Goal: Information Seeking & Learning: Learn about a topic

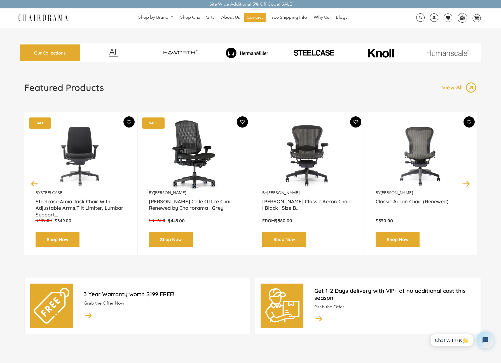
click at [248, 51] on img at bounding box center [247, 53] width 65 height 11
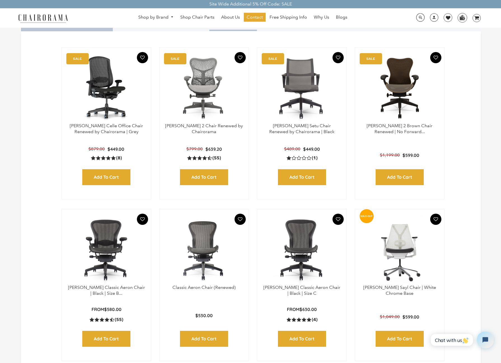
scroll to position [171, 0]
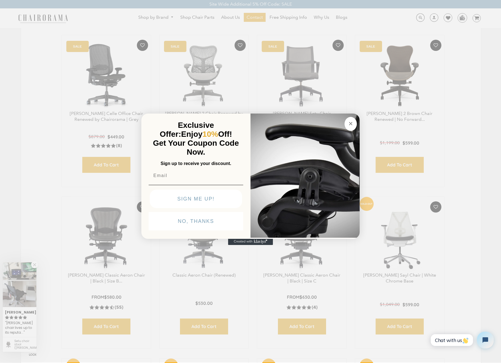
click at [351, 125] on circle "Close dialog" at bounding box center [351, 124] width 6 height 6
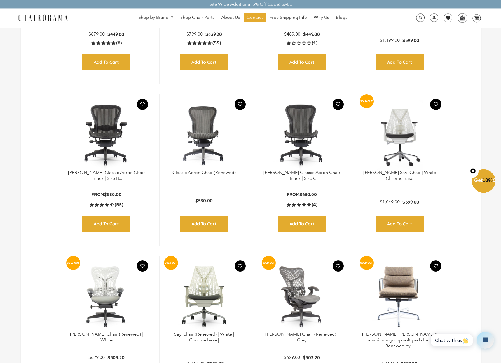
scroll to position [285, 0]
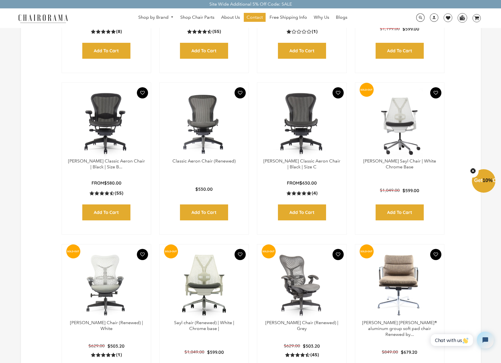
click at [104, 119] on img at bounding box center [106, 123] width 78 height 70
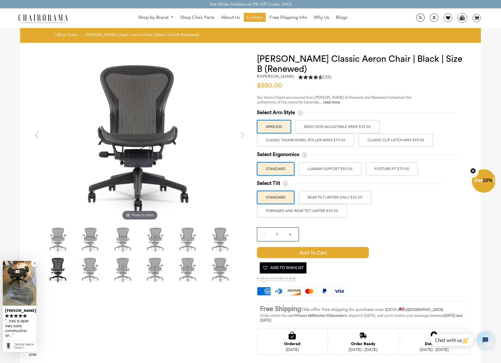
click at [424, 124] on div "Select Arm Style ARMLESS BASIC NON ADJUSTABLE ARMS $35.00 Classic Thumb Wheel R…" at bounding box center [363, 127] width 213 height 37
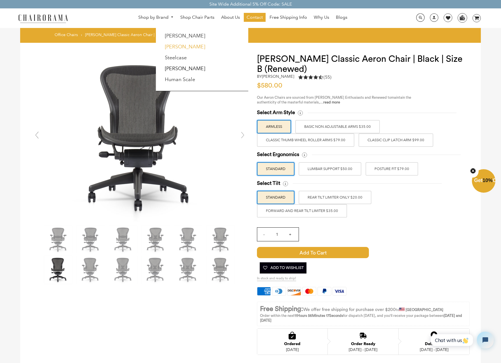
click at [174, 46] on link "[PERSON_NAME]" at bounding box center [185, 47] width 40 height 6
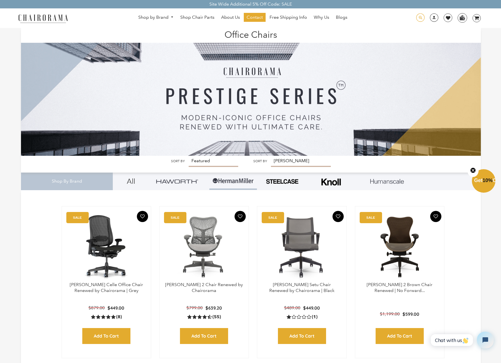
click at [422, 17] on span at bounding box center [420, 17] width 8 height 9
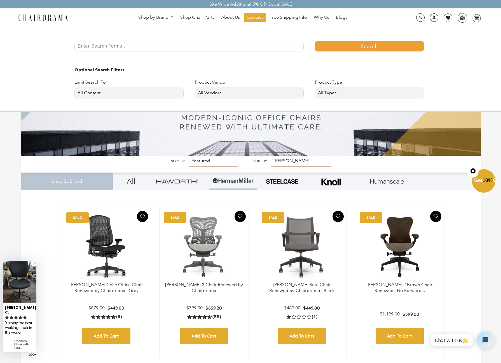
click at [123, 44] on input "Enter Search Terms..." at bounding box center [188, 46] width 229 height 10
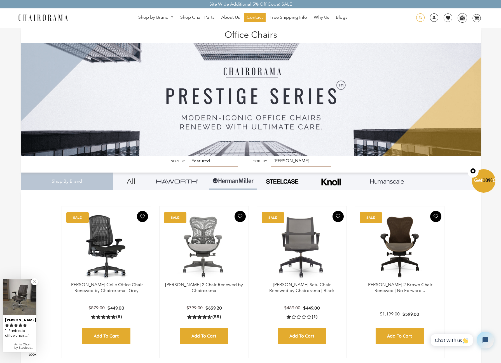
click at [422, 17] on span at bounding box center [420, 17] width 8 height 9
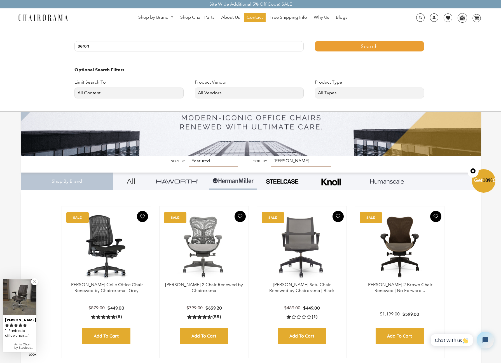
click at [123, 49] on input "aeron" at bounding box center [188, 46] width 229 height 10
type input "aeron remastered"
click at [367, 44] on button "Search" at bounding box center [369, 46] width 109 height 10
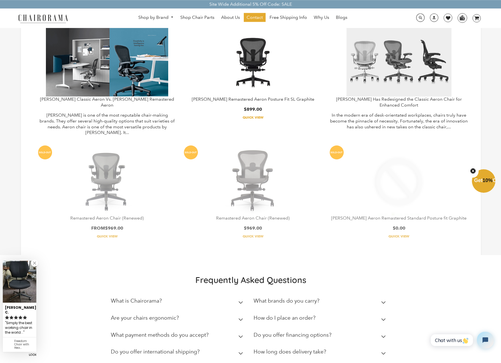
scroll to position [57, 0]
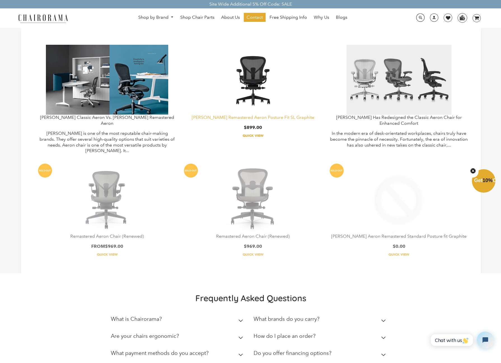
click at [253, 119] on link "[PERSON_NAME] Remastered Aeron Posture Fit SL Graphite" at bounding box center [253, 117] width 123 height 5
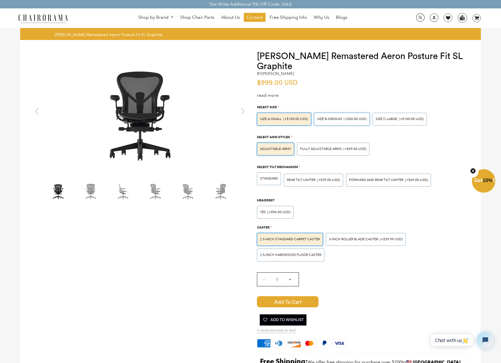
click at [337, 119] on span "SIZE B-MEDIUM" at bounding box center [329, 119] width 25 height 4
click at [0, 0] on input "SIZE B-MEDIUM (+$50.00 USD)" at bounding box center [0, 0] width 0 height 0
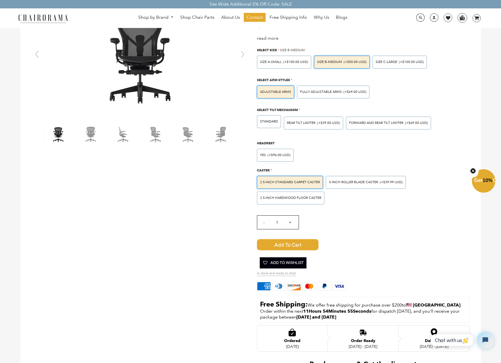
scroll to position [86, 0]
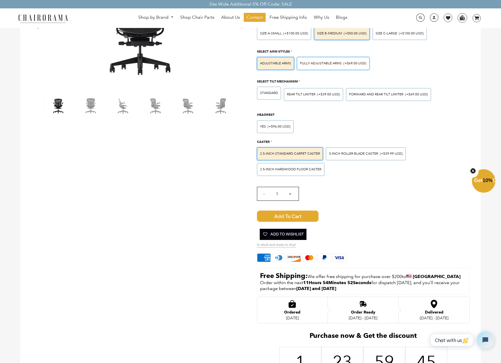
click at [330, 64] on span "Fully Adjustable Arms" at bounding box center [321, 63] width 42 height 4
click at [0, 0] on input "Fully Adjustable Arms (+$69.00 USD)" at bounding box center [0, 0] width 0 height 0
click at [374, 94] on span "FORWARD AND REAR TILT LIMITER" at bounding box center [376, 94] width 54 height 4
click at [0, 0] on input "FORWARD AND REAR TILT LIMITER (+$69.00 USD)" at bounding box center [0, 0] width 0 height 0
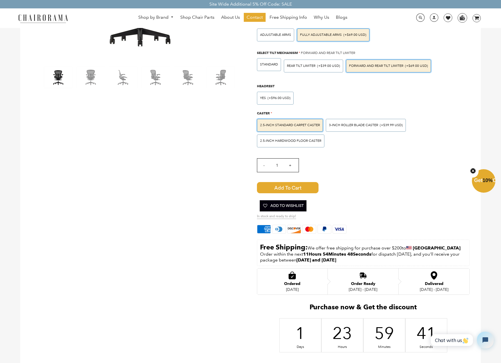
scroll to position [143, 0]
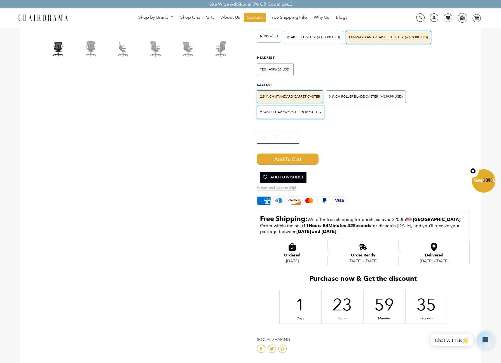
click at [285, 112] on span "2.5-inch Hardwood Floor Caster" at bounding box center [290, 112] width 61 height 4
click at [0, 0] on input "2.5-inch Hardwood Floor Caster" at bounding box center [0, 0] width 0 height 0
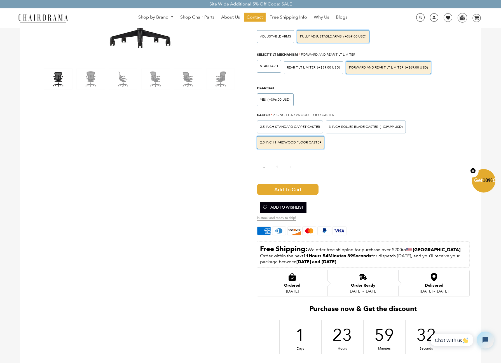
scroll to position [0, 0]
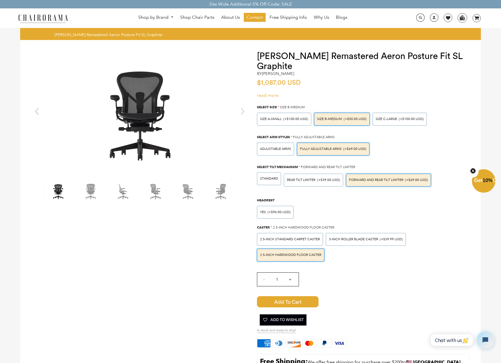
click at [266, 96] on link "read more" at bounding box center [268, 95] width 22 height 5
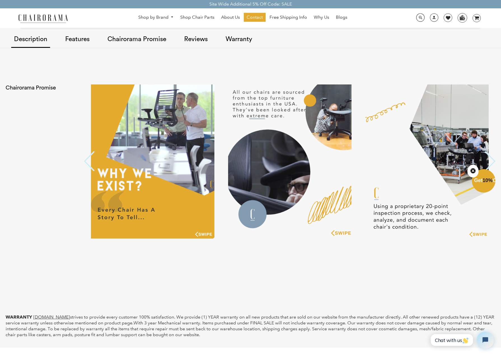
scroll to position [493, 0]
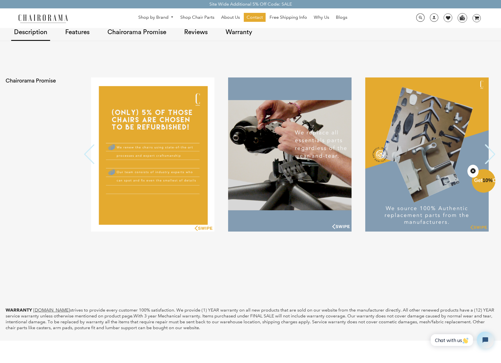
click at [86, 156] on button "Previous" at bounding box center [89, 154] width 11 height 21
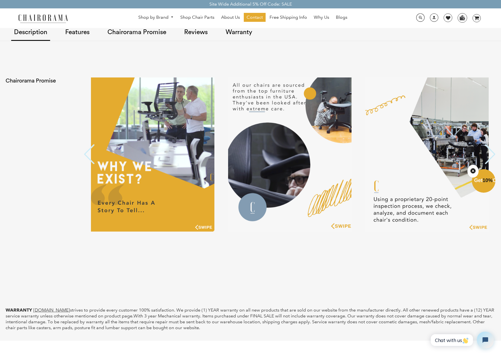
click at [489, 153] on button "Next" at bounding box center [489, 154] width 11 height 21
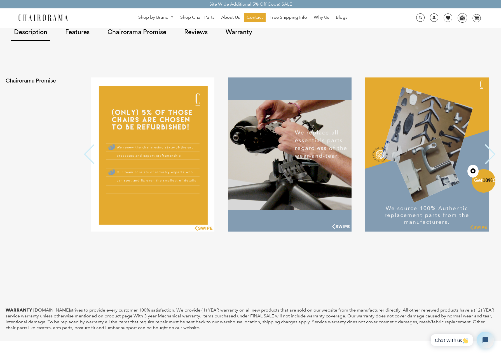
click at [489, 153] on button "Next" at bounding box center [489, 154] width 11 height 21
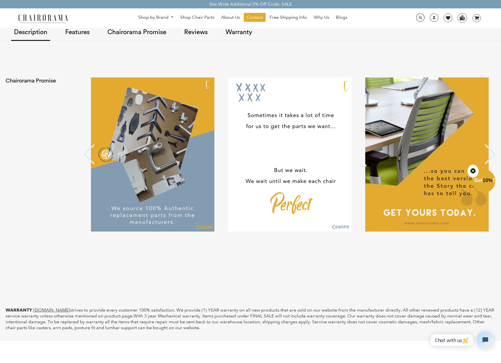
click at [492, 153] on button "Next" at bounding box center [489, 154] width 11 height 21
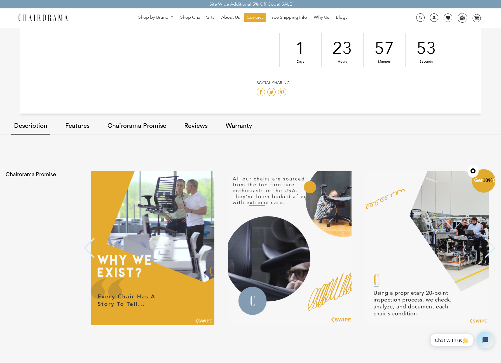
scroll to position [428, 0]
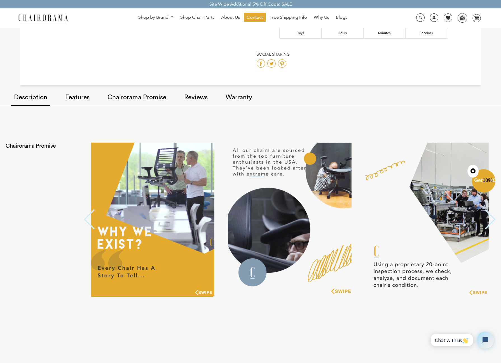
click at [74, 98] on link "Features" at bounding box center [77, 98] width 30 height 32
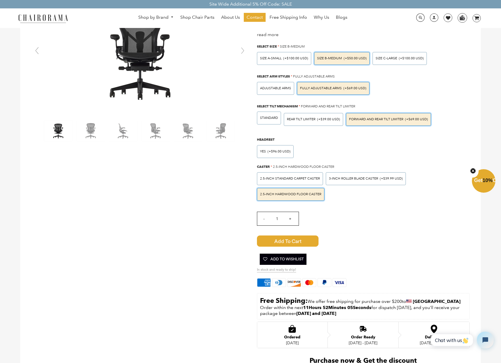
scroll to position [0, 0]
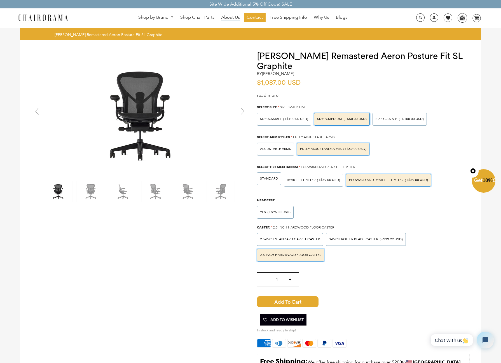
click at [229, 18] on span "About Us" at bounding box center [230, 18] width 19 height 6
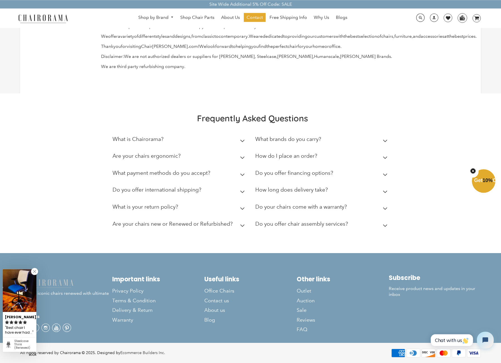
scroll to position [90, 0]
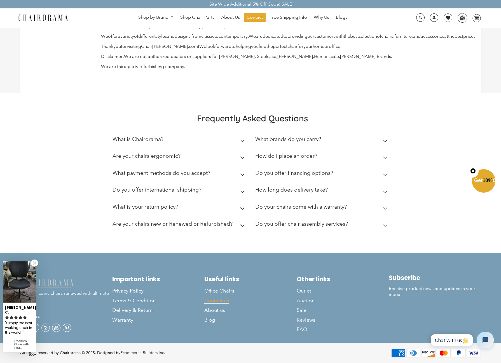
click at [213, 299] on span "Contact us" at bounding box center [216, 301] width 25 height 6
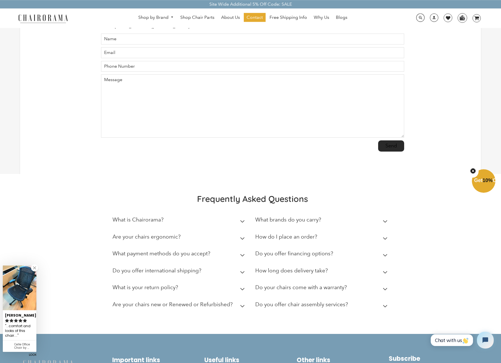
scroll to position [143, 0]
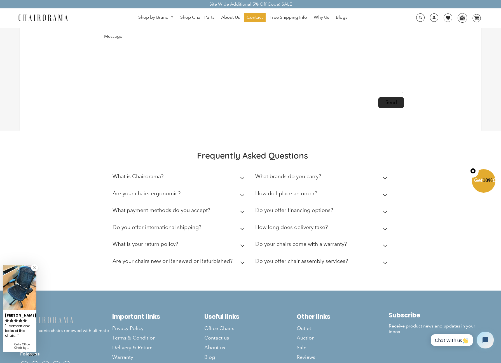
click at [241, 179] on icon at bounding box center [242, 178] width 5 height 3
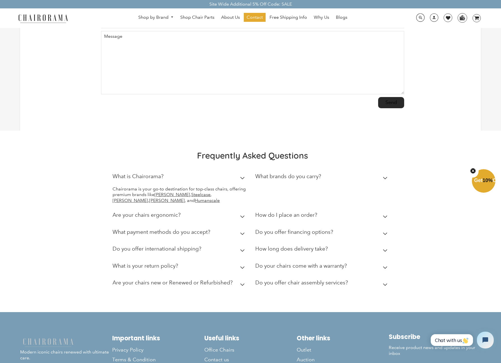
click at [67, 194] on div "Frequently Asked Questions What is Chairorama? Chairorama is your go-to destina…" at bounding box center [250, 222] width 501 height 182
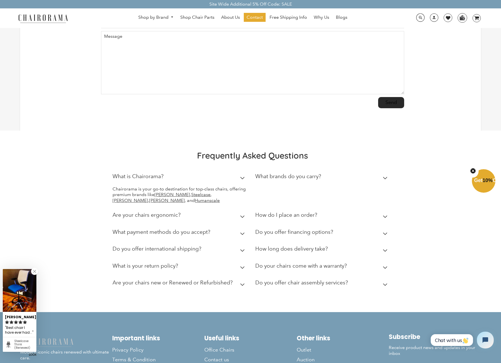
click at [242, 233] on icon at bounding box center [242, 234] width 5 height 3
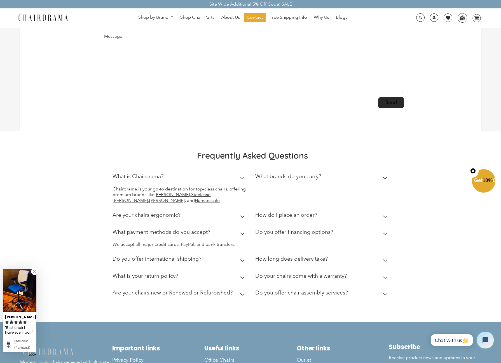
click at [99, 238] on div "Frequently Asked Questions What is Chairorama? Chairorama is your go-to destina…" at bounding box center [250, 226] width 334 height 153
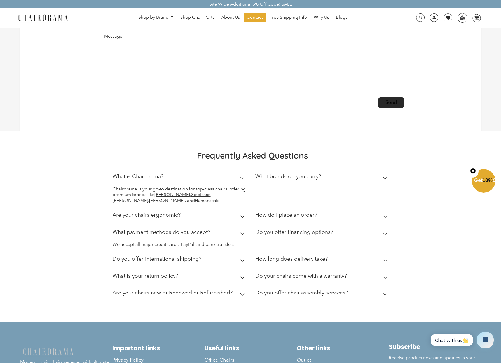
click at [242, 278] on icon at bounding box center [242, 278] width 4 height 2
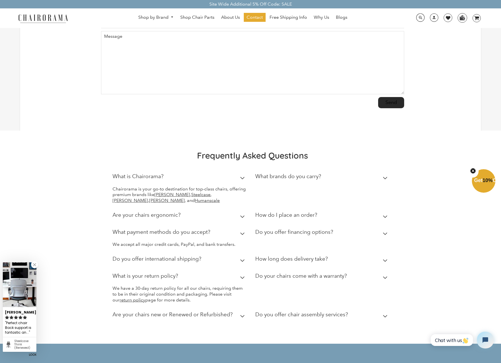
click at [242, 317] on icon at bounding box center [242, 316] width 4 height 2
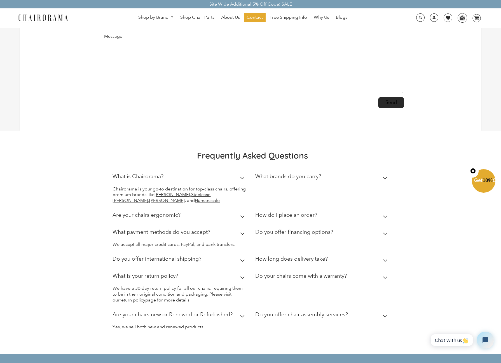
click at [384, 214] on summary "How do I place an order?" at bounding box center [322, 216] width 134 height 17
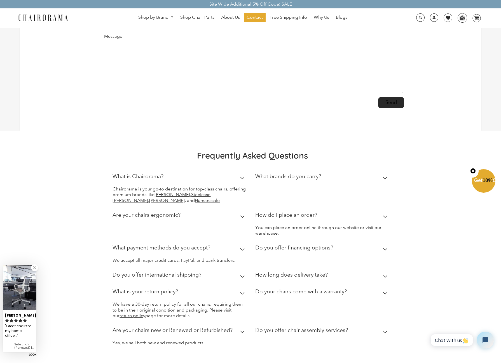
click at [384, 214] on summary "How do I place an order?" at bounding box center [322, 216] width 134 height 17
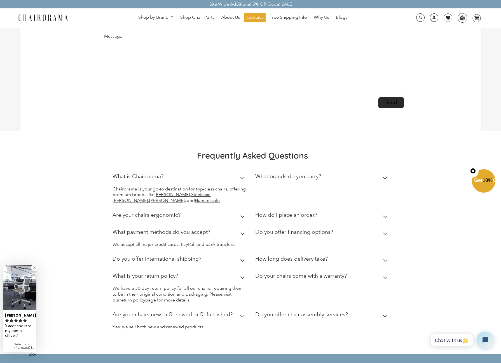
click at [387, 278] on icon at bounding box center [385, 277] width 5 height 3
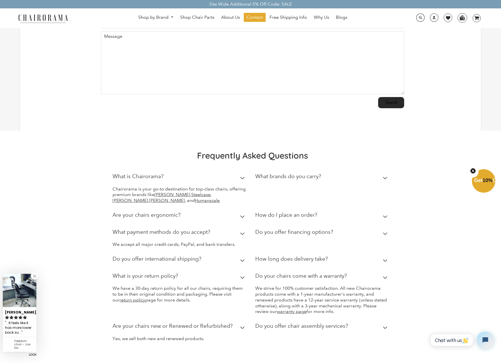
scroll to position [0, 0]
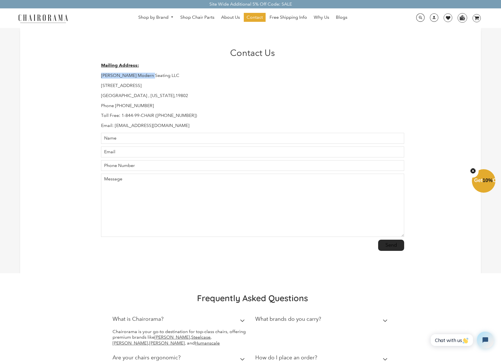
drag, startPoint x: 101, startPoint y: 76, endPoint x: 151, endPoint y: 74, distance: 49.6
click at [151, 74] on p "Hudson Modern Seating LLC" at bounding box center [252, 76] width 303 height 6
copy p "Hudson Modern Seating"
click at [198, 17] on span "Shop Chair Parts" at bounding box center [197, 18] width 34 height 6
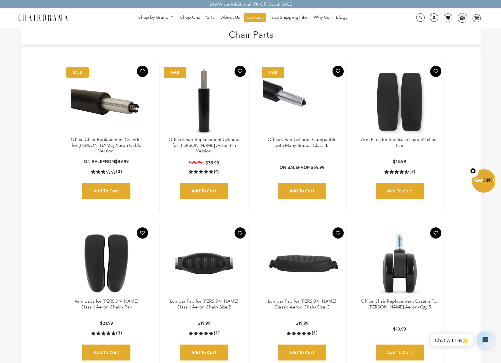
click at [287, 19] on span "Free Shipping Info" at bounding box center [287, 18] width 37 height 6
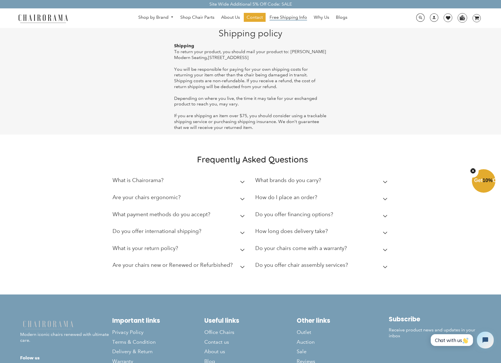
click at [285, 18] on span "Free Shipping Info" at bounding box center [287, 18] width 37 height 6
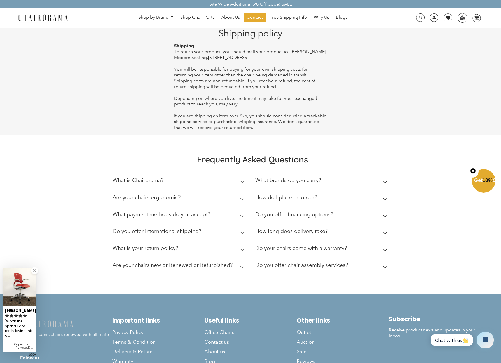
click at [321, 17] on span "Why Us" at bounding box center [321, 18] width 15 height 6
click at [343, 18] on span "Blogs" at bounding box center [341, 18] width 11 height 6
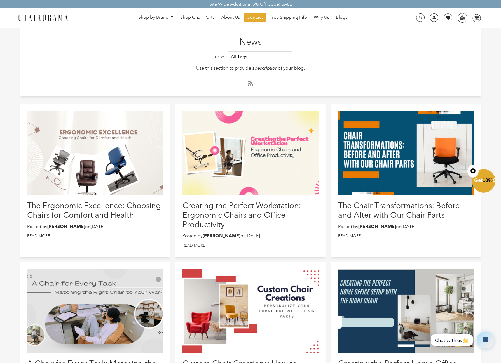
click at [230, 16] on span "About Us" at bounding box center [230, 18] width 19 height 6
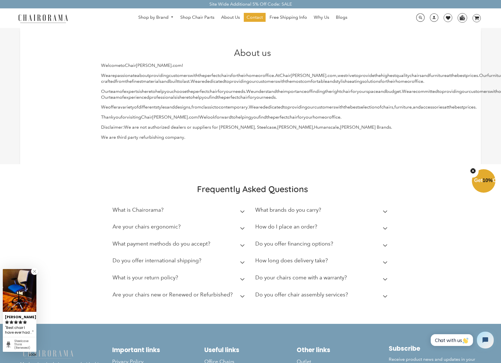
click at [39, 20] on img at bounding box center [43, 18] width 56 height 10
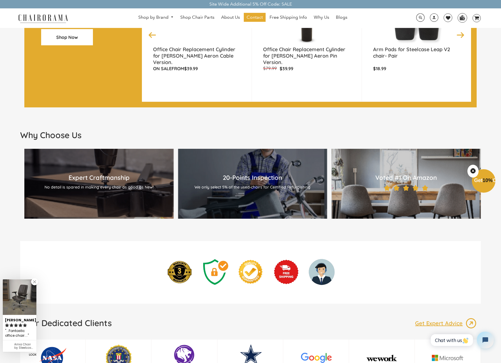
scroll to position [571, 0]
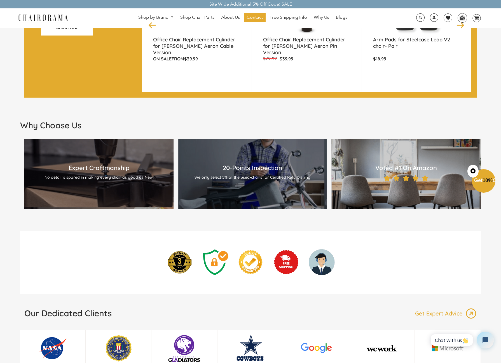
click at [391, 173] on div "Voted #1 On Amazon" at bounding box center [406, 174] width 138 height 20
click at [397, 180] on img at bounding box center [406, 178] width 46 height 7
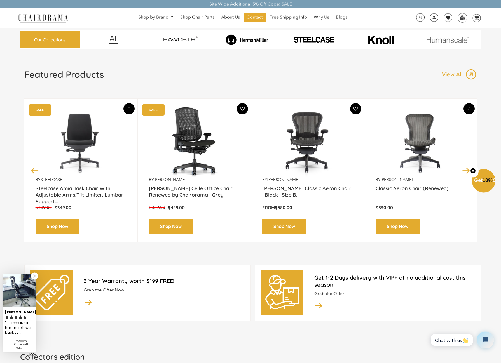
scroll to position [0, 0]
